Goal: Check status: Check status

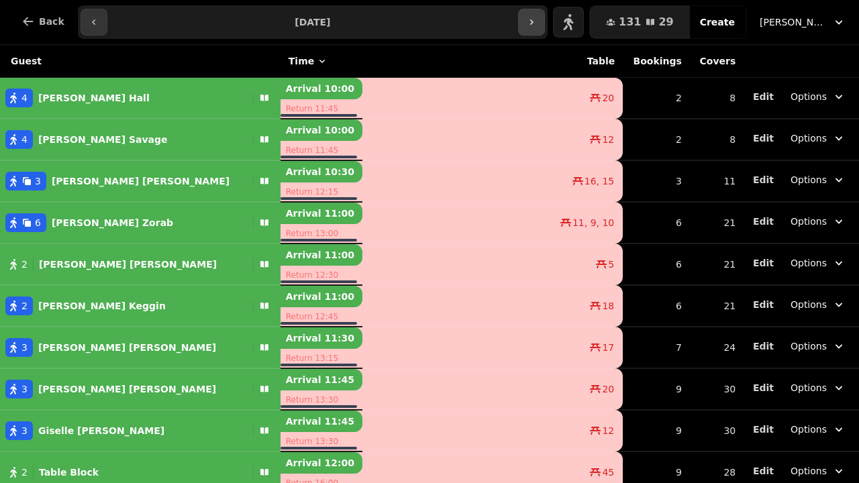
click at [545, 30] on button "button" at bounding box center [531, 22] width 27 height 27
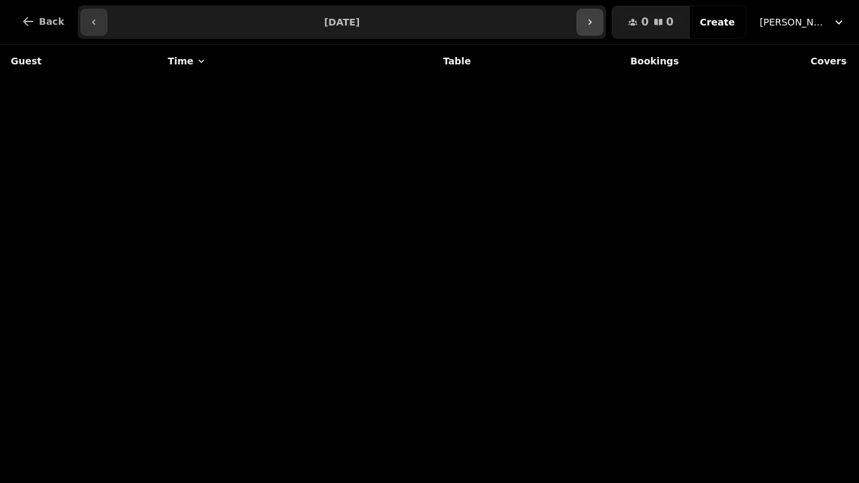
click at [598, 16] on button "button" at bounding box center [589, 22] width 27 height 27
click at [595, 17] on icon "button" at bounding box center [589, 22] width 11 height 11
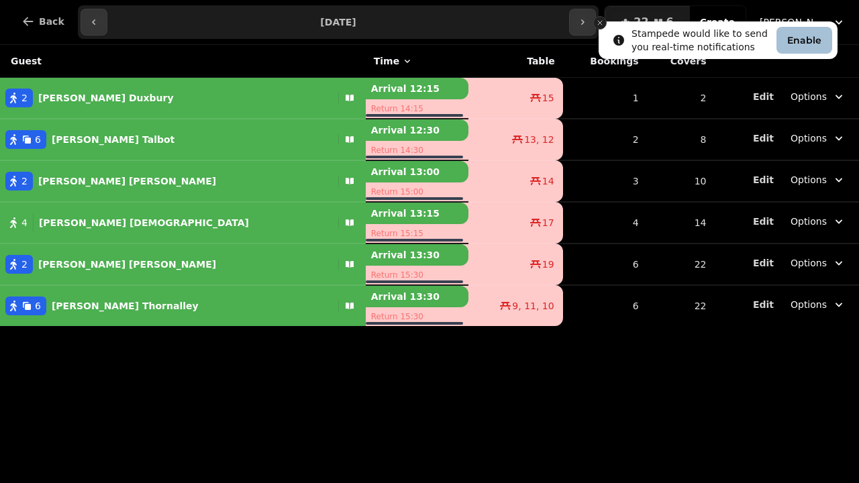
click at [599, 22] on line "Close toast" at bounding box center [600, 23] width 4 height 4
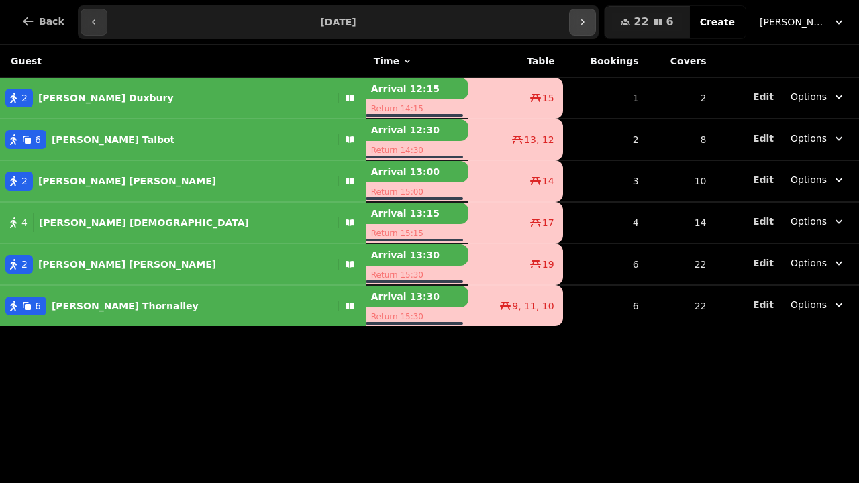
click at [585, 25] on icon "button" at bounding box center [582, 22] width 11 height 11
type input "**********"
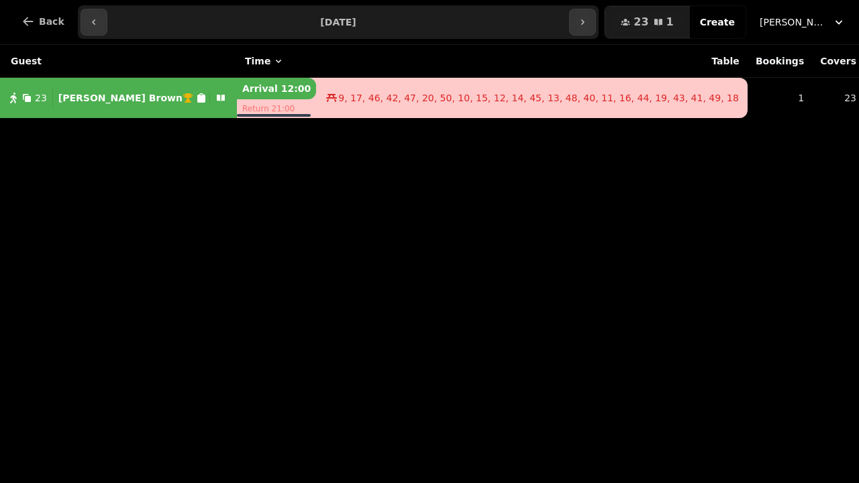
click at [105, 95] on p "[PERSON_NAME]" at bounding box center [120, 97] width 124 height 13
select select "**********"
select select "**"
select select "*****"
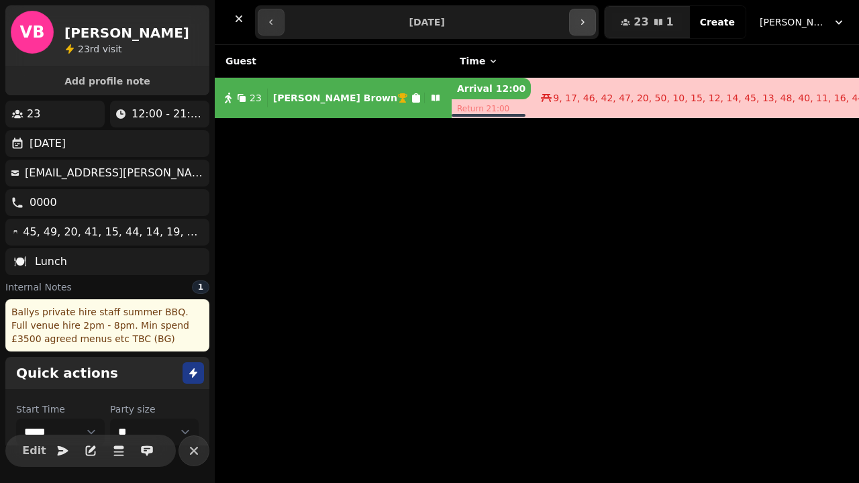
click at [592, 30] on button "button" at bounding box center [582, 22] width 27 height 27
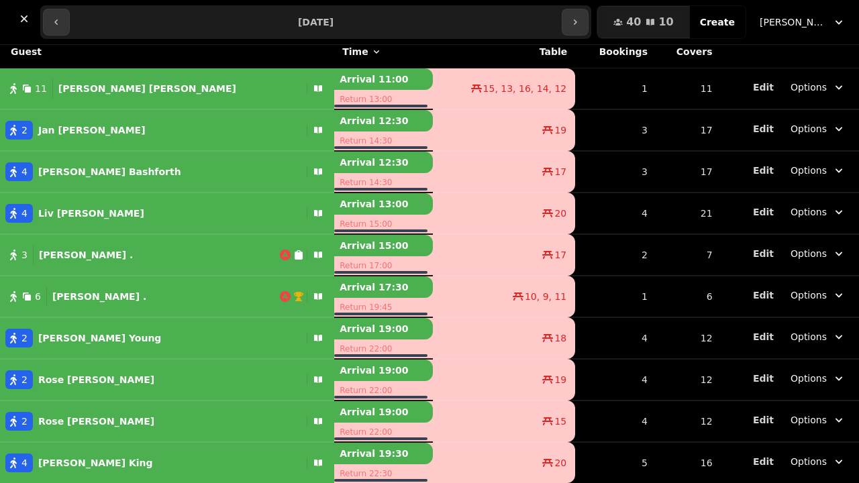
scroll to position [9, 0]
click at [580, 20] on icon "button" at bounding box center [575, 22] width 11 height 11
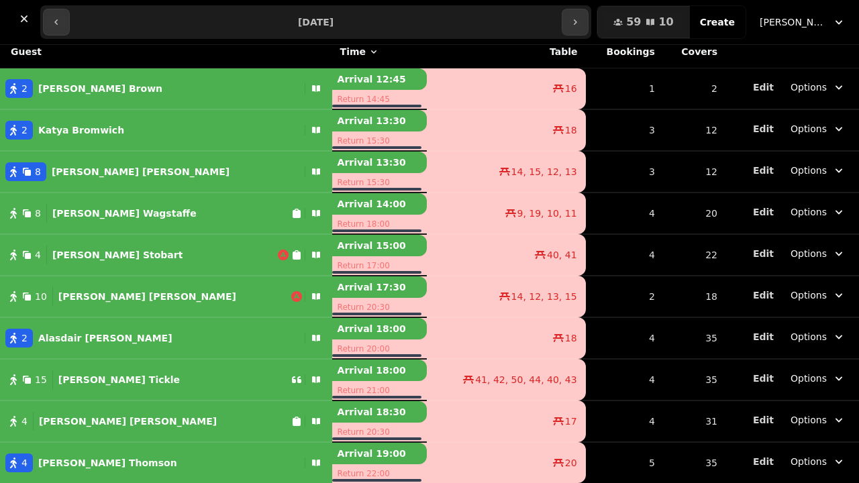
scroll to position [9, 0]
click at [580, 19] on icon "button" at bounding box center [575, 22] width 11 height 11
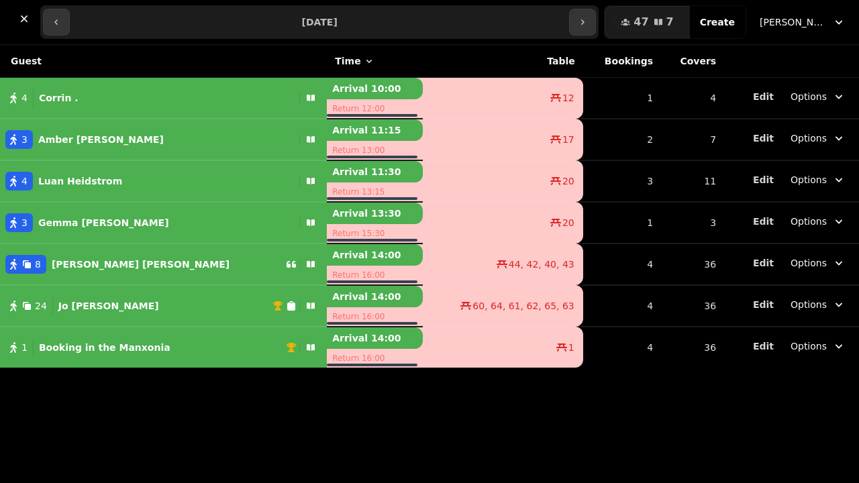
click at [103, 348] on p "Booking in the Manxonia" at bounding box center [105, 347] width 132 height 13
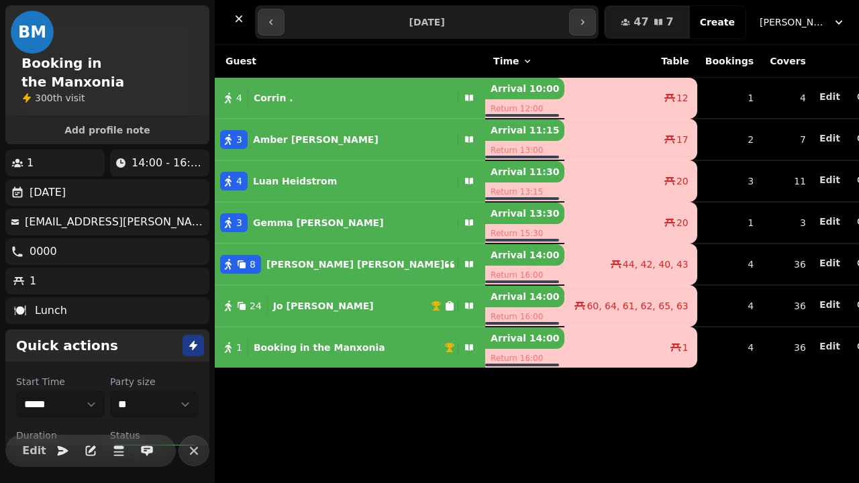
click at [285, 351] on p "Booking in the Manxonia" at bounding box center [320, 347] width 132 height 13
click at [283, 351] on p "Booking in the Manxonia" at bounding box center [320, 347] width 132 height 13
click at [284, 305] on p "[PERSON_NAME]" at bounding box center [323, 305] width 101 height 13
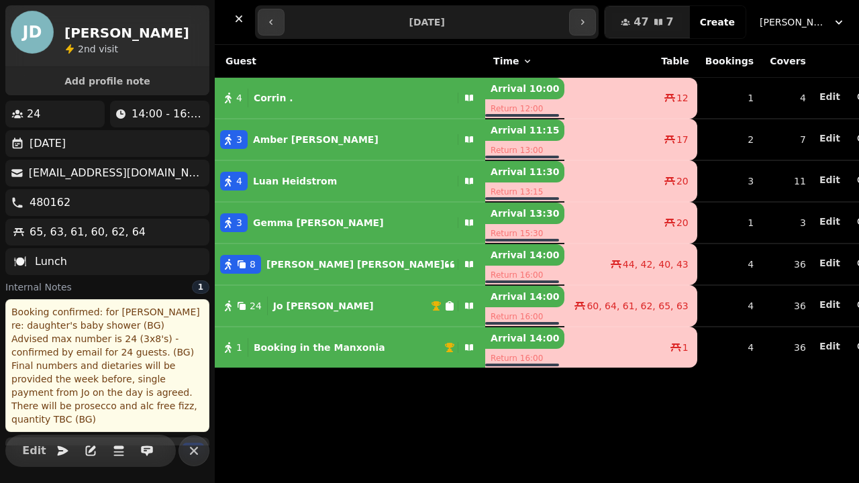
click at [304, 350] on p "Booking in the Manxonia" at bounding box center [320, 347] width 132 height 13
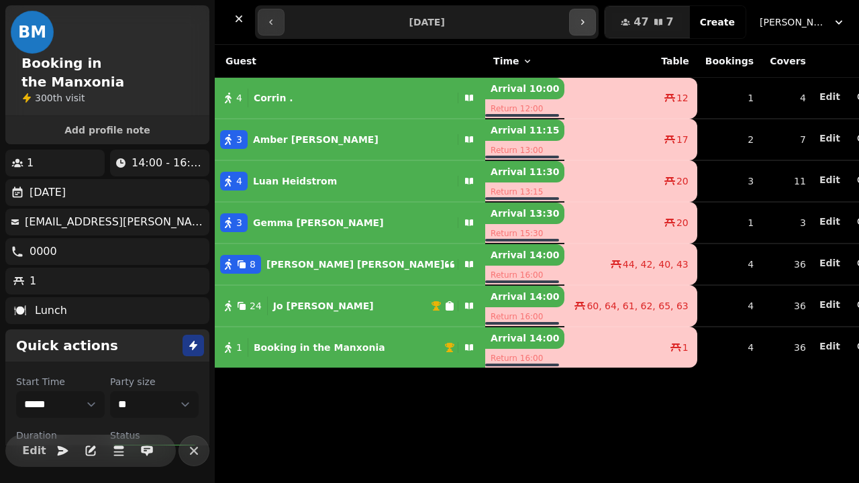
click at [586, 27] on icon "button" at bounding box center [582, 22] width 11 height 11
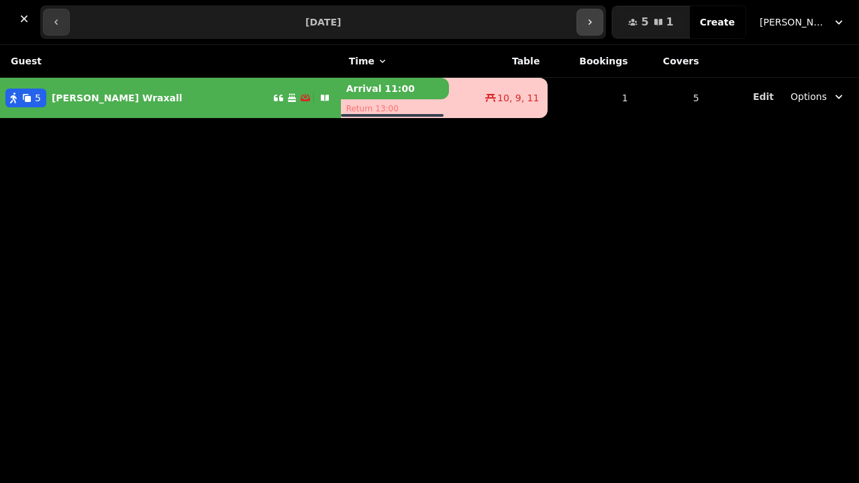
click at [595, 23] on icon "button" at bounding box center [589, 22] width 11 height 11
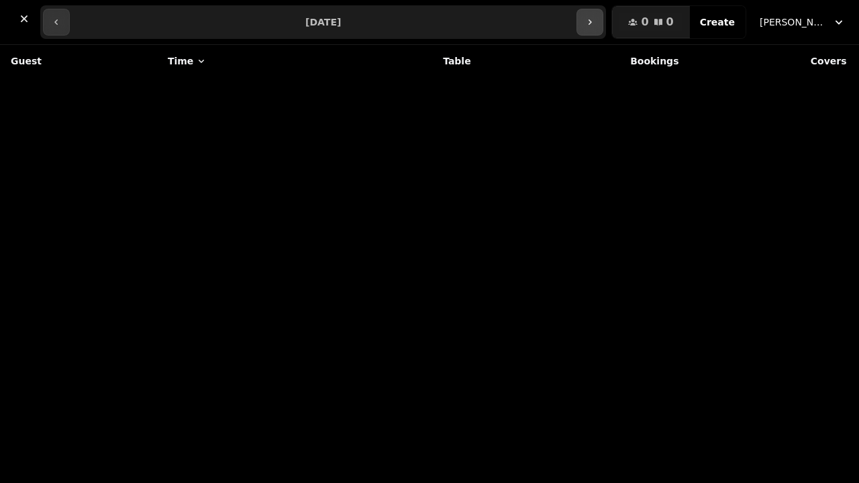
click at [595, 22] on icon "button" at bounding box center [589, 22] width 11 height 11
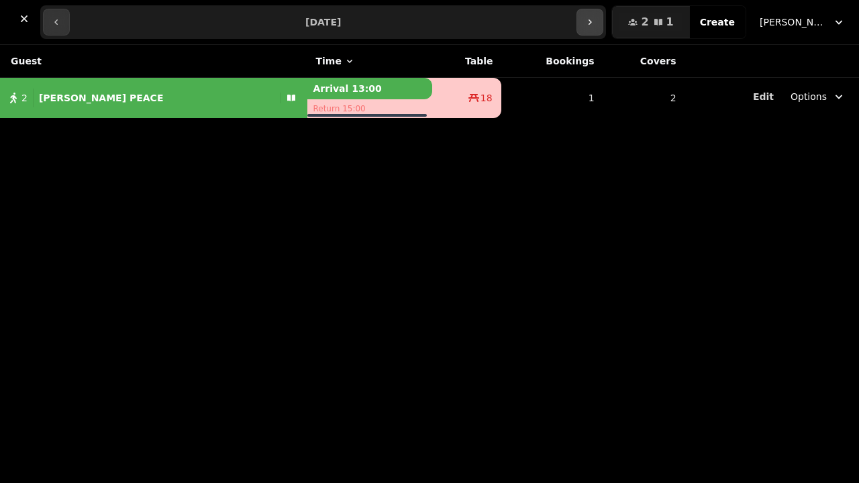
click at [595, 22] on icon "button" at bounding box center [589, 22] width 11 height 11
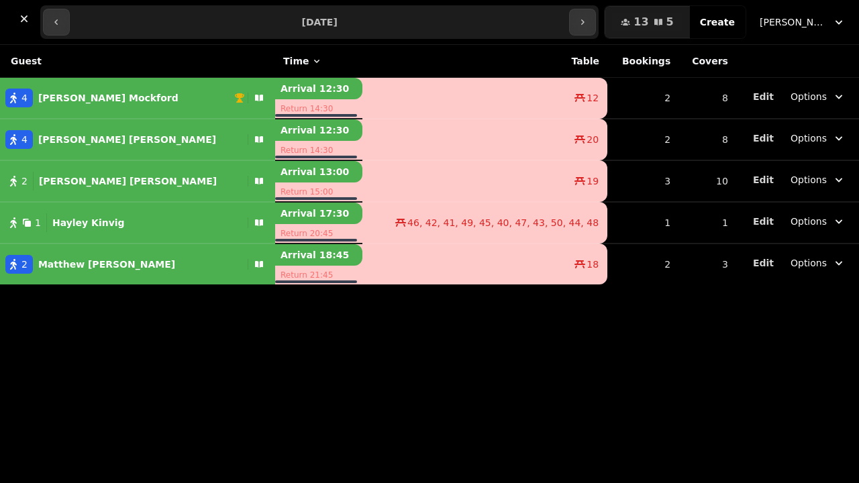
click at [86, 221] on p "[PERSON_NAME]" at bounding box center [88, 222] width 72 height 13
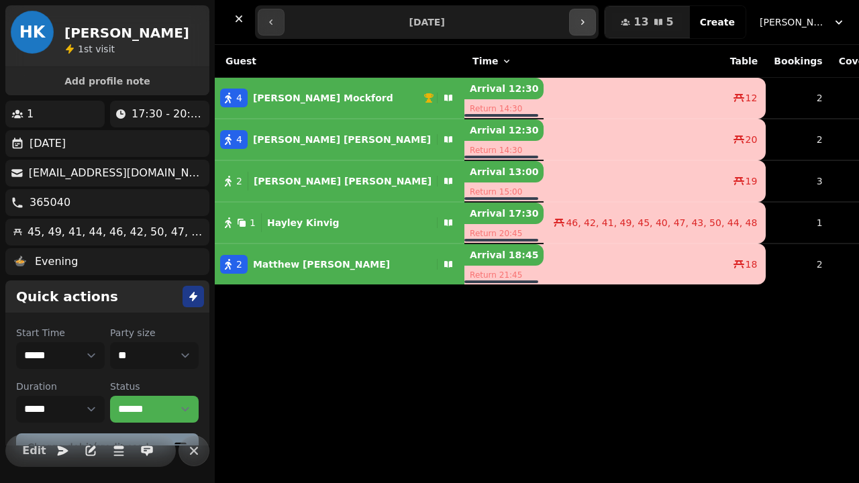
click at [588, 20] on icon "button" at bounding box center [582, 22] width 11 height 11
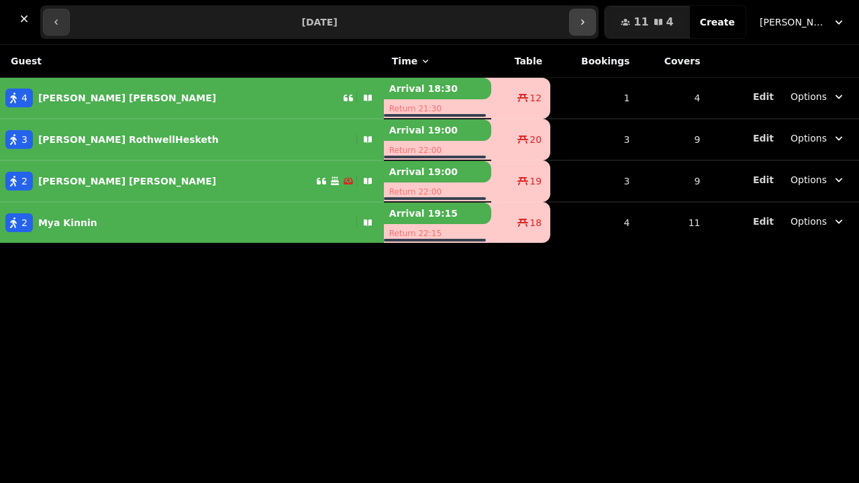
click at [588, 20] on icon "button" at bounding box center [582, 22] width 11 height 11
type input "**********"
